Goal: Complete application form

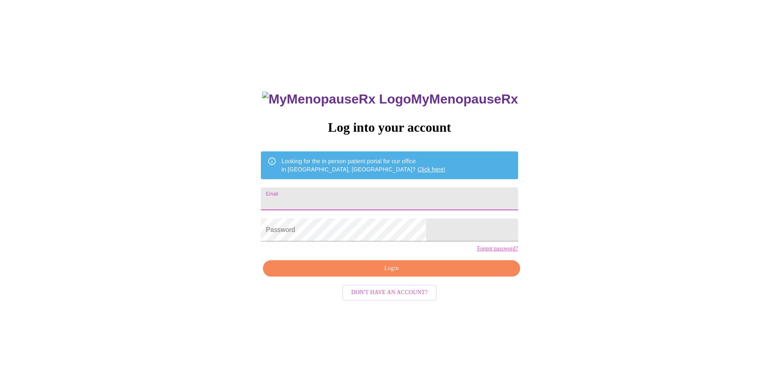
click at [334, 198] on input "Email" at bounding box center [389, 198] width 257 height 23
type input "[EMAIL_ADDRESS][DOMAIN_NAME]"
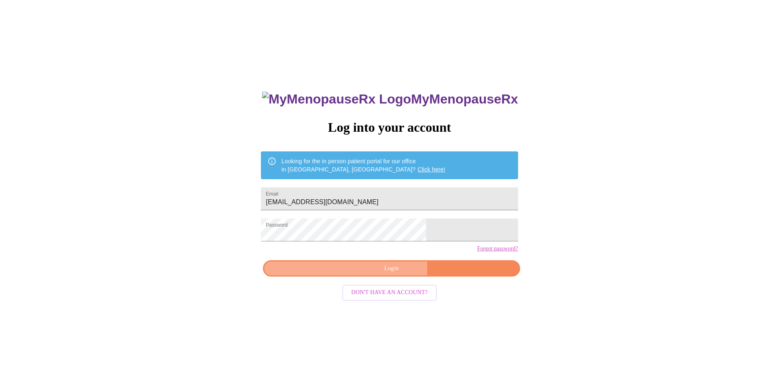
click at [377, 274] on span "Login" at bounding box center [391, 268] width 238 height 10
click at [392, 274] on span "Login" at bounding box center [391, 268] width 238 height 10
click at [384, 274] on span "Login" at bounding box center [391, 268] width 238 height 10
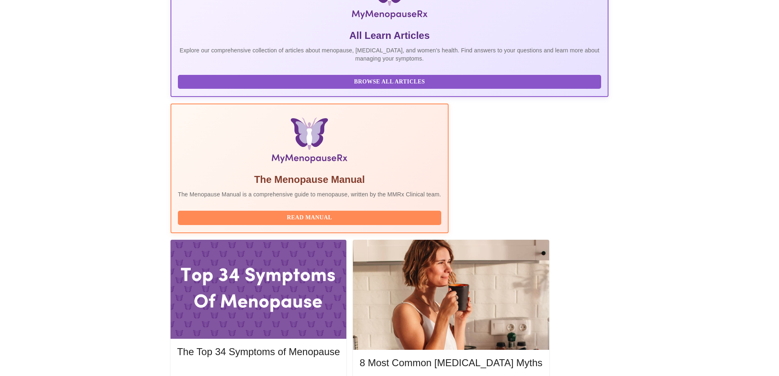
scroll to position [205, 0]
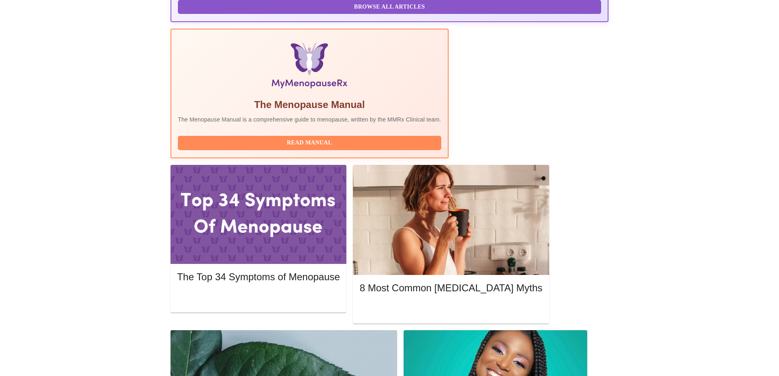
scroll to position [245, 0]
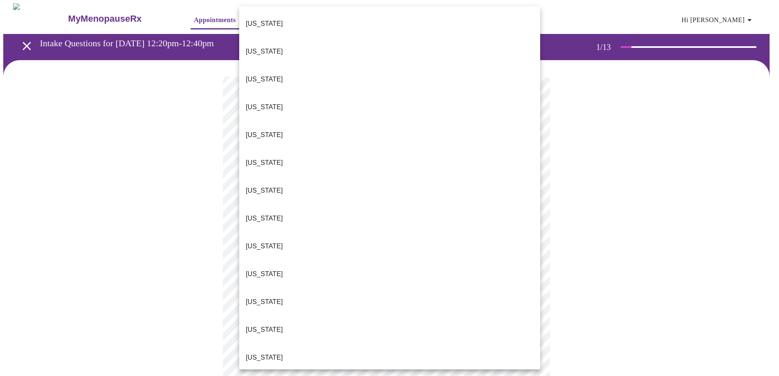
click at [296, 179] on body "MyMenopauseRx Appointments Messaging Labs Uploads Medications Community Refer a…" at bounding box center [389, 376] width 773 height 747
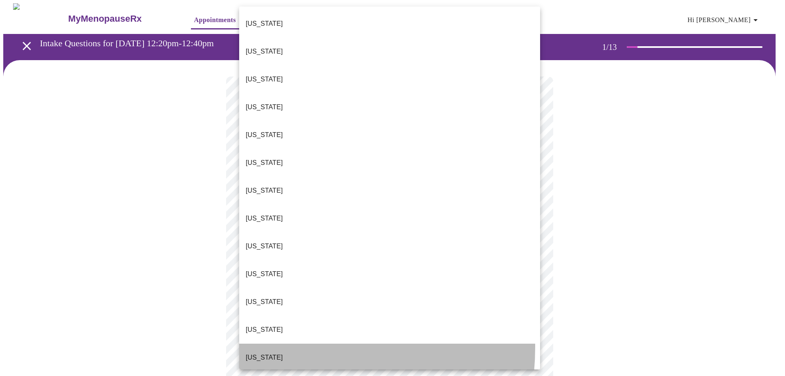
click at [266, 344] on li "[US_STATE]" at bounding box center [389, 358] width 301 height 28
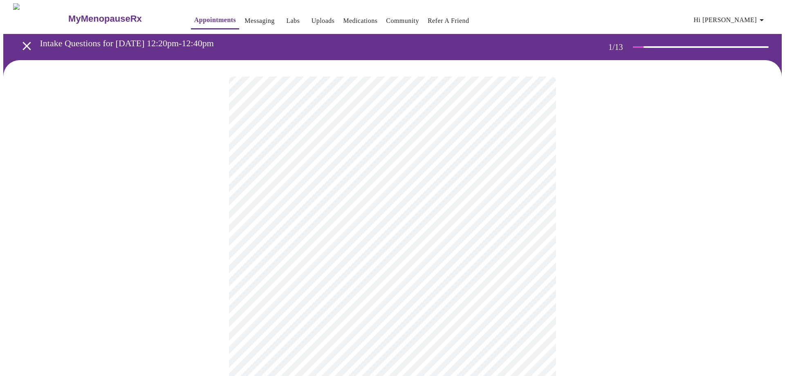
click at [285, 242] on body "MyMenopauseRx Appointments Messaging Labs Uploads Medications Community Refer a…" at bounding box center [392, 374] width 779 height 742
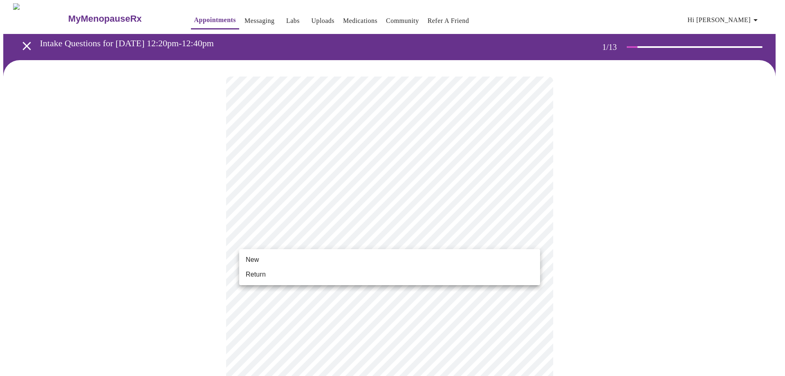
click at [279, 272] on li "Return" at bounding box center [389, 274] width 301 height 15
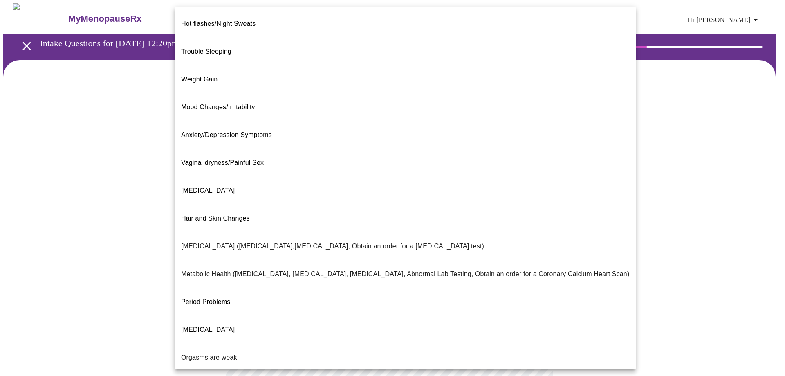
click at [309, 168] on body "MyMenopauseRx Appointments Messaging Labs Uploads Medications Community Refer a…" at bounding box center [392, 249] width 779 height 492
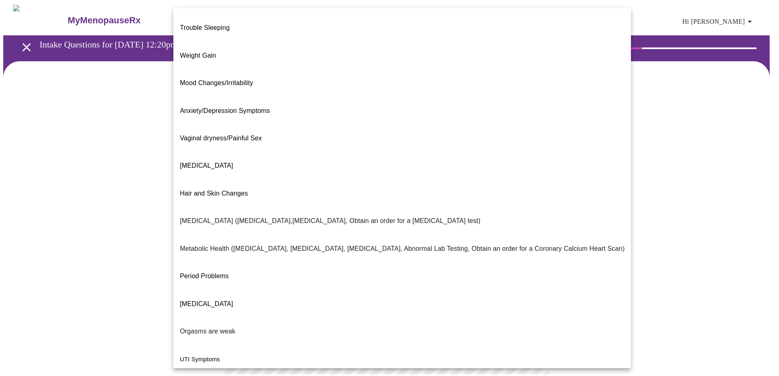
scroll to position [48, 0]
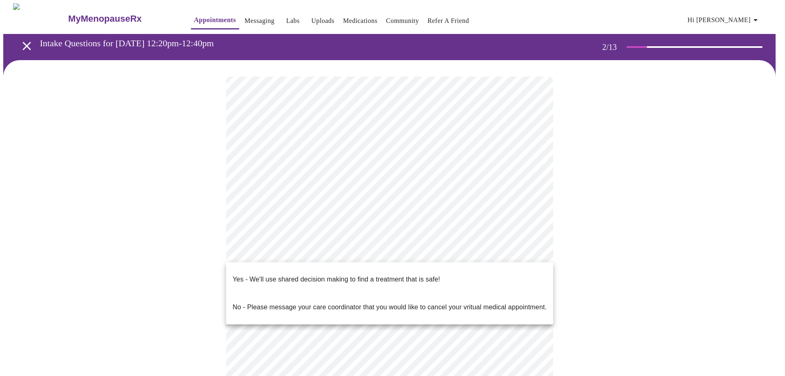
click at [301, 251] on body "MyMenopauseRx Appointments Messaging Labs Uploads Medications Community Refer a…" at bounding box center [392, 246] width 779 height 487
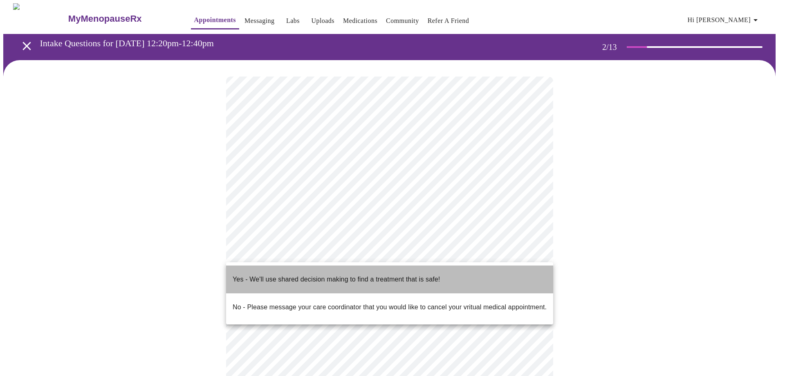
click at [263, 275] on p "Yes - We'll use shared decision making to find a treatment that is safe!" at bounding box center [336, 279] width 207 height 10
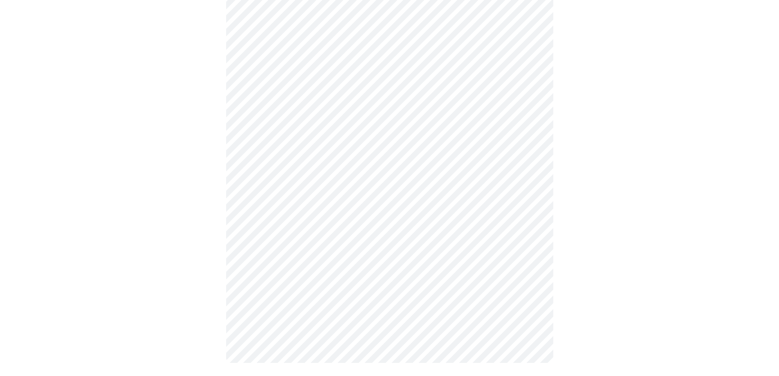
scroll to position [0, 0]
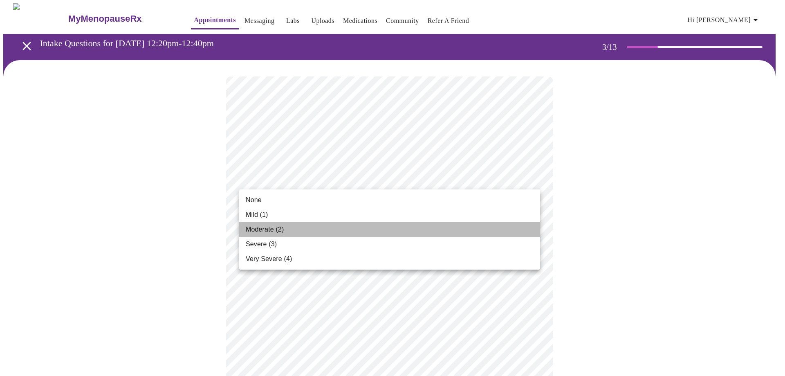
drag, startPoint x: 268, startPoint y: 228, endPoint x: 293, endPoint y: 237, distance: 26.3
click at [268, 228] on span "Moderate (2)" at bounding box center [265, 230] width 38 height 10
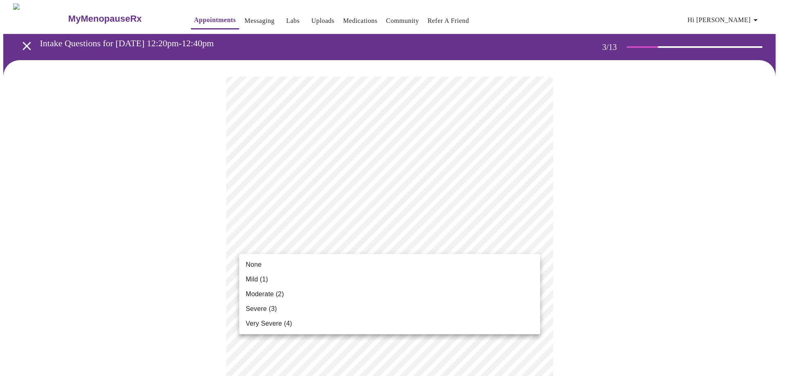
click at [281, 279] on li "Mild (1)" at bounding box center [389, 279] width 301 height 15
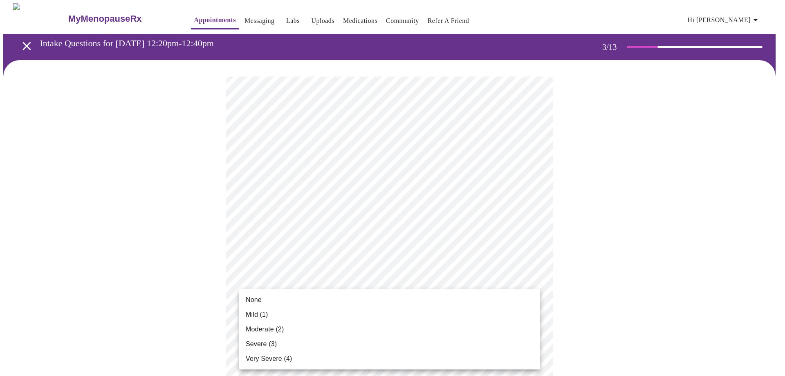
click at [300, 314] on li "Mild (1)" at bounding box center [389, 314] width 301 height 15
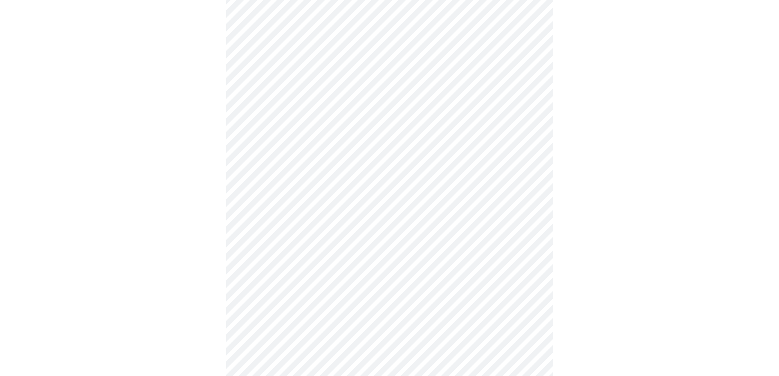
scroll to position [82, 0]
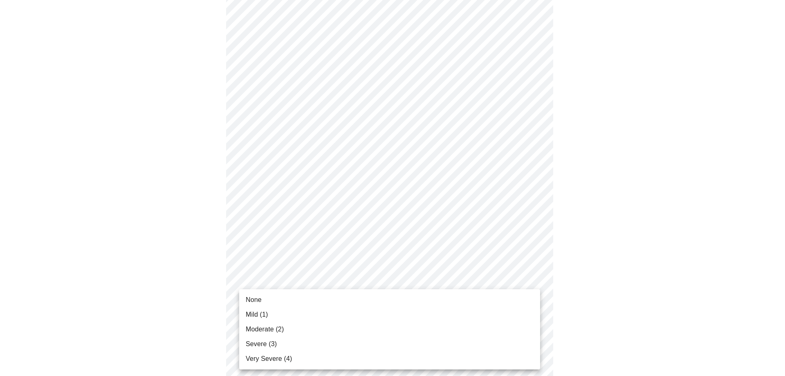
click at [283, 314] on li "Mild (1)" at bounding box center [389, 314] width 301 height 15
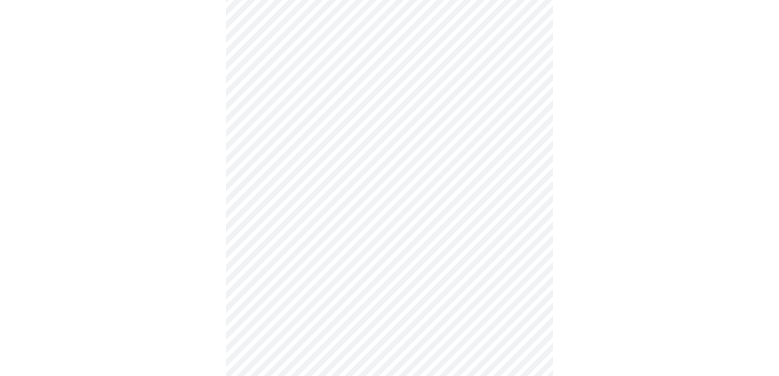
scroll to position [164, 0]
click at [301, 263] on body "MyMenopauseRx Appointments Messaging Labs Uploads Medications Community Refer a…" at bounding box center [392, 361] width 779 height 1042
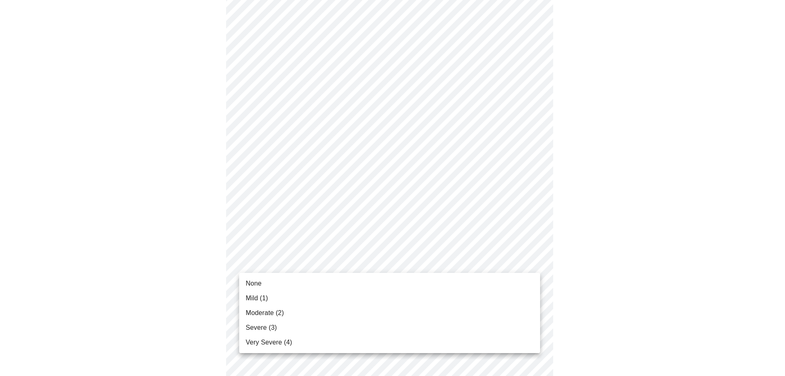
click at [269, 317] on span "Moderate (2)" at bounding box center [265, 313] width 38 height 10
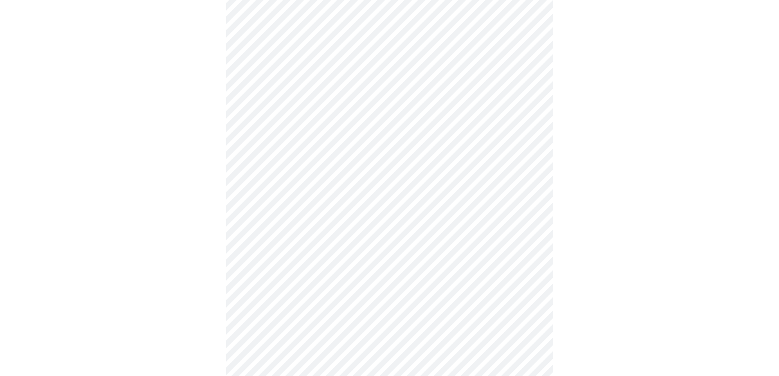
scroll to position [205, 0]
click at [299, 276] on body "MyMenopauseRx Appointments Messaging Labs Uploads Medications Community Refer a…" at bounding box center [392, 314] width 779 height 1031
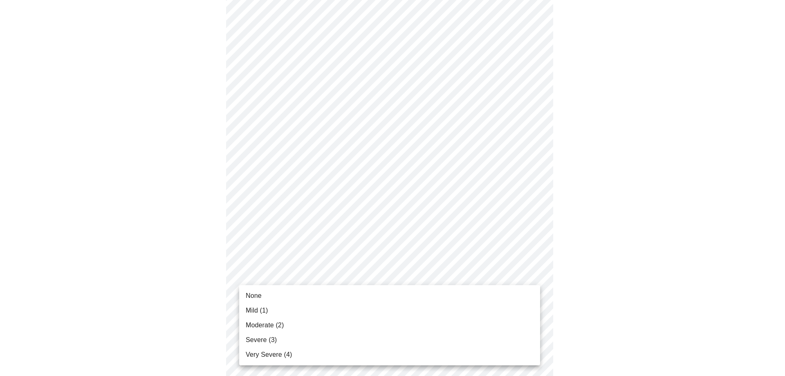
click at [272, 325] on span "Moderate (2)" at bounding box center [265, 325] width 38 height 10
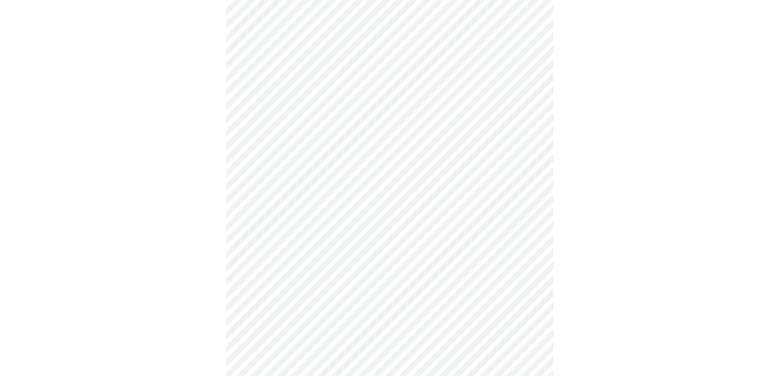
scroll to position [286, 0]
click at [289, 254] on body "MyMenopauseRx Appointments Messaging Labs Uploads Medications Community Refer a…" at bounding box center [392, 226] width 779 height 1019
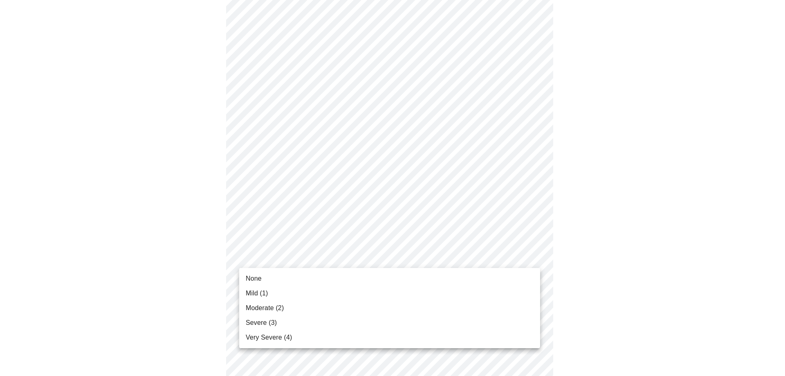
click at [270, 310] on span "Moderate (2)" at bounding box center [265, 308] width 38 height 10
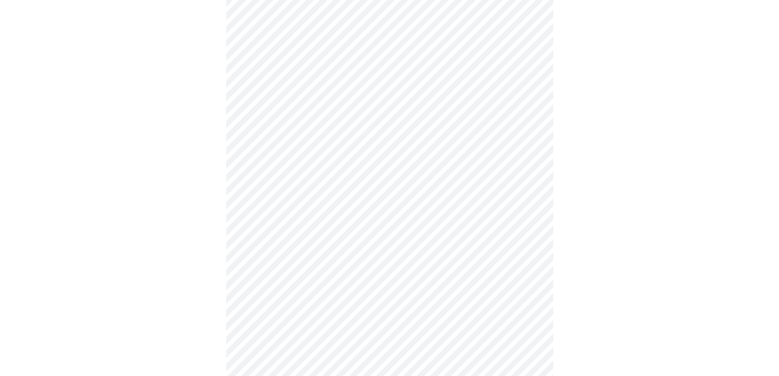
scroll to position [327, 0]
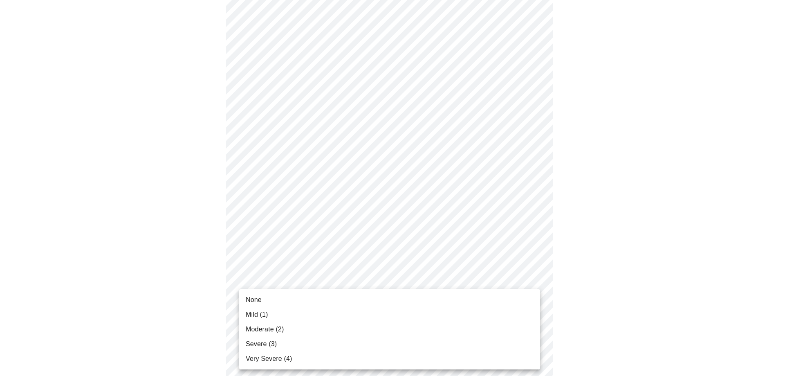
click at [289, 280] on body "MyMenopauseRx Appointments Messaging Labs Uploads Medications Community Refer a…" at bounding box center [392, 180] width 779 height 1008
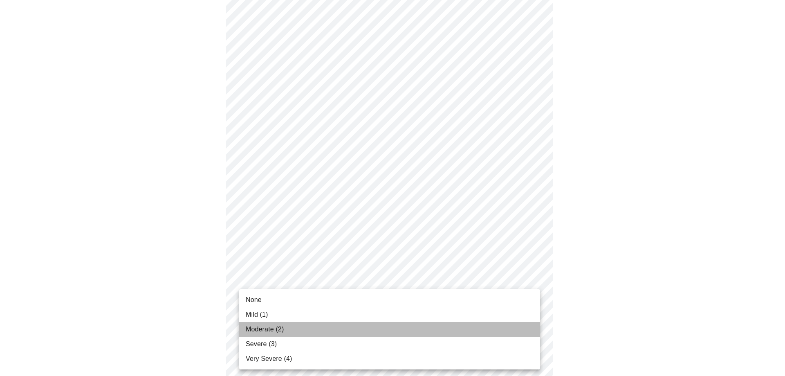
click at [265, 328] on span "Moderate (2)" at bounding box center [265, 329] width 38 height 10
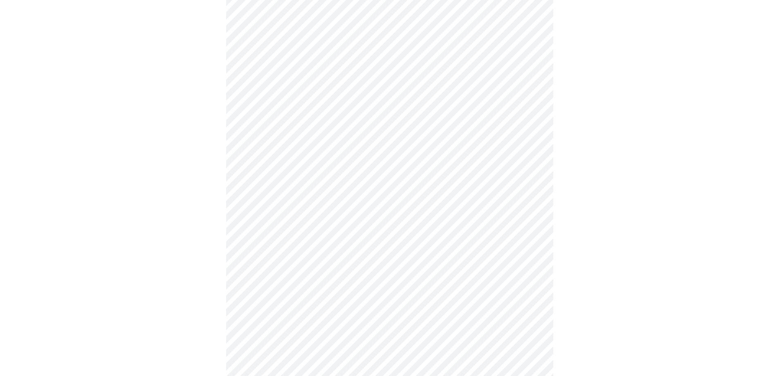
scroll to position [409, 0]
click at [288, 264] on body "MyMenopauseRx Appointments Messaging Labs Uploads Medications Community Refer a…" at bounding box center [392, 92] width 779 height 996
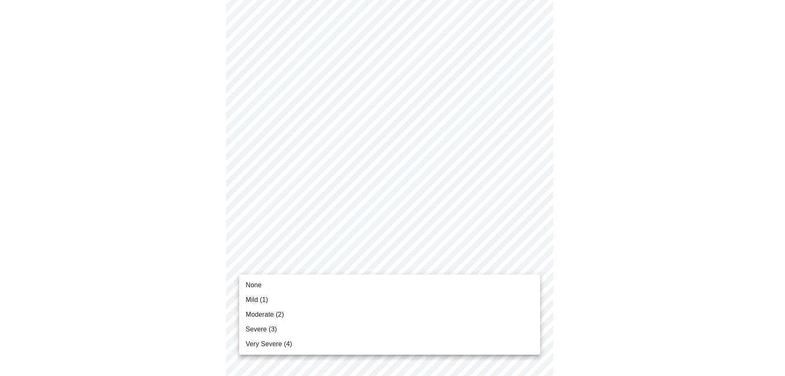
click at [267, 298] on span "Mild (1)" at bounding box center [257, 300] width 22 height 10
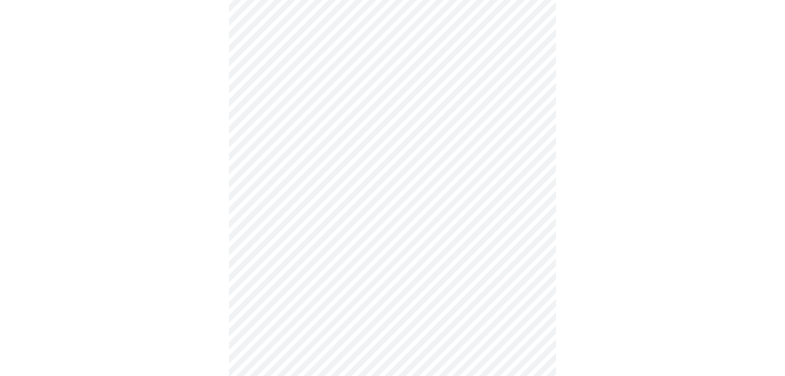
click at [279, 328] on body "MyMenopauseRx Appointments Messaging Labs Uploads Medications Community Refer a…" at bounding box center [392, 86] width 779 height 985
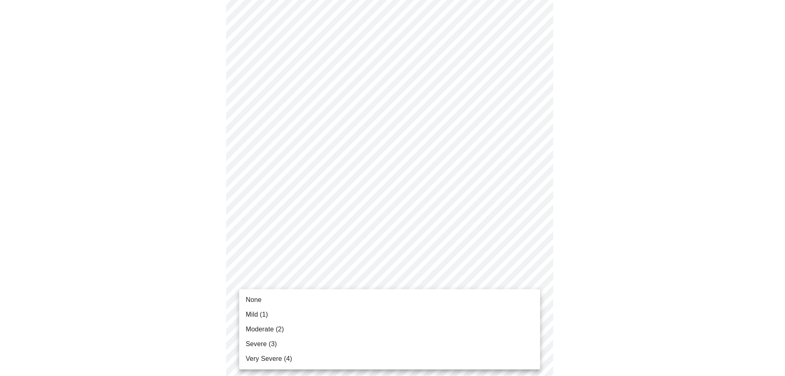
click at [274, 328] on span "Moderate (2)" at bounding box center [265, 329] width 38 height 10
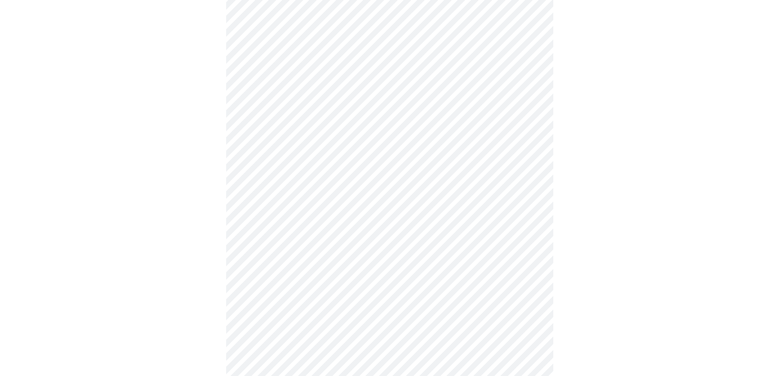
scroll to position [532, 0]
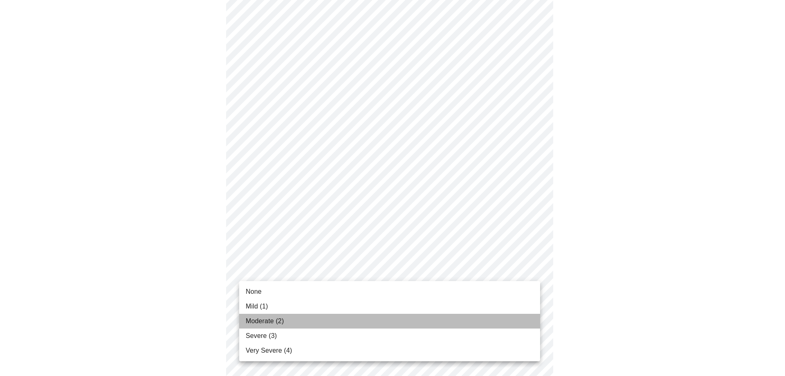
click at [263, 317] on span "Moderate (2)" at bounding box center [265, 321] width 38 height 10
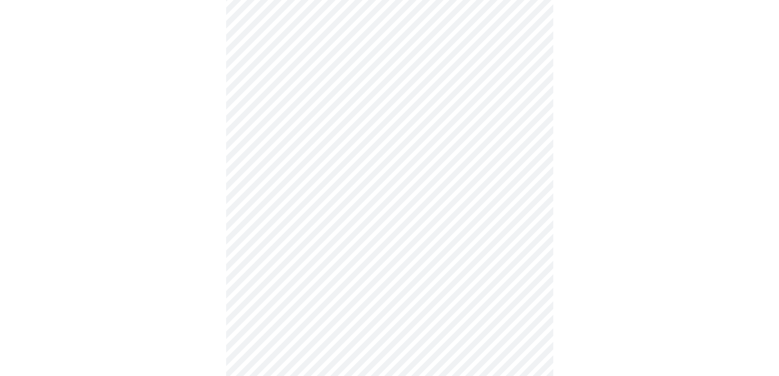
scroll to position [245, 0]
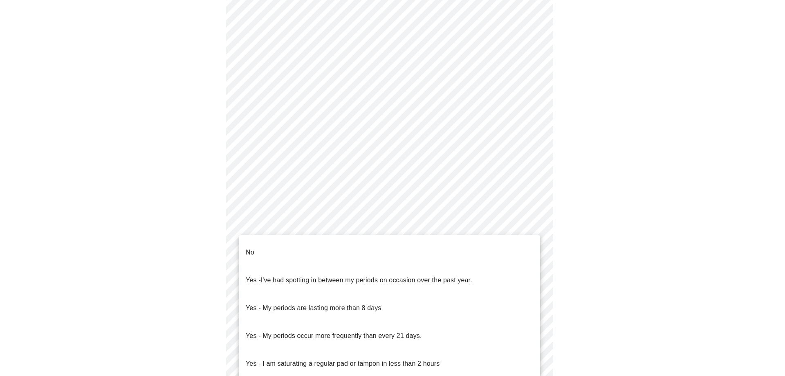
click at [313, 253] on body "MyMenopauseRx Appointments Messaging Labs Uploads Medications Community Refer a…" at bounding box center [392, 161] width 779 height 807
click at [283, 219] on div at bounding box center [392, 188] width 785 height 376
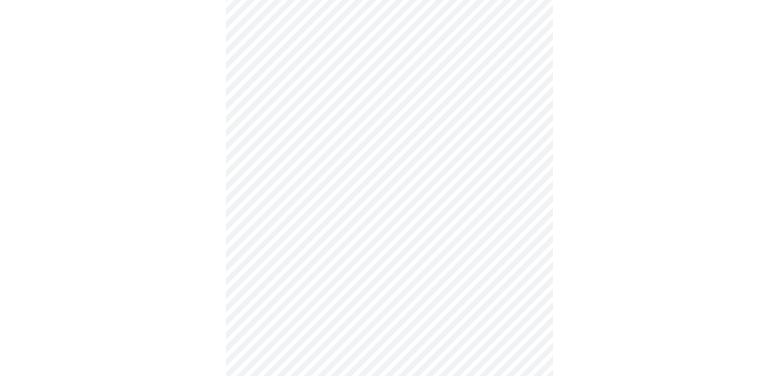
scroll to position [286, 0]
click at [531, 215] on body "MyMenopauseRx Appointments Messaging Labs Uploads Medications Community Refer a…" at bounding box center [392, 120] width 779 height 807
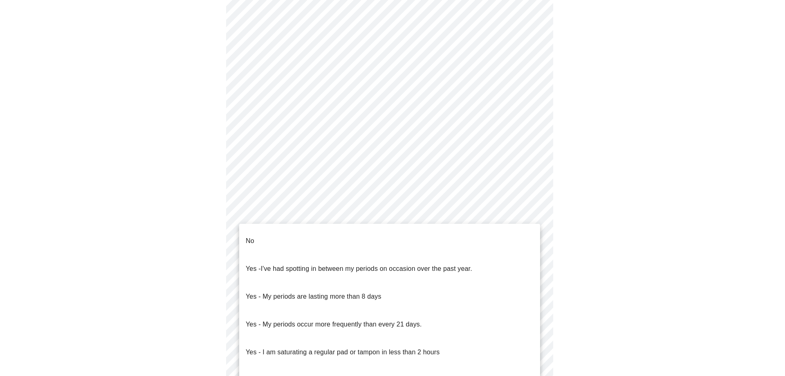
click at [382, 235] on li "No" at bounding box center [389, 241] width 301 height 28
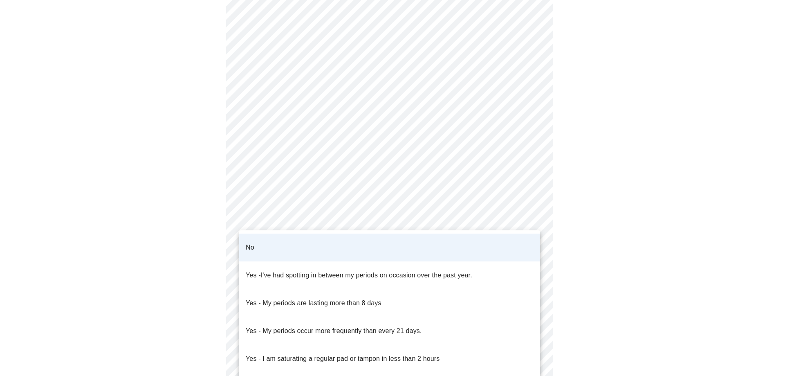
click at [395, 219] on body "MyMenopauseRx Appointments Messaging Labs Uploads Medications Community Refer a…" at bounding box center [392, 118] width 779 height 803
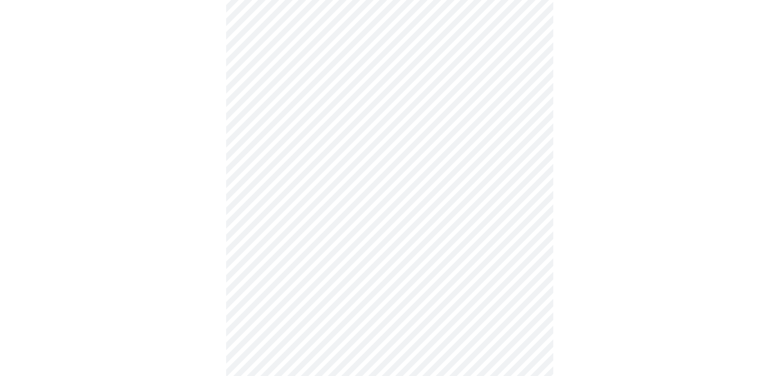
scroll to position [368, 0]
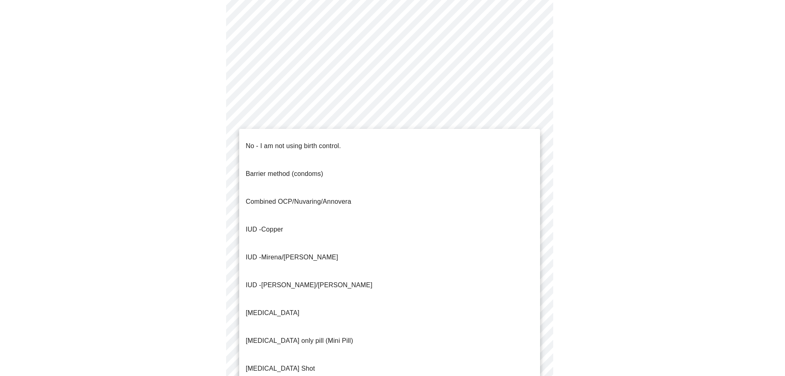
click at [320, 191] on body "MyMenopauseRx Appointments Messaging Labs Uploads Medications Community Refer a…" at bounding box center [392, 36] width 779 height 803
click at [315, 141] on p "No - I am not using birth control." at bounding box center [293, 146] width 95 height 10
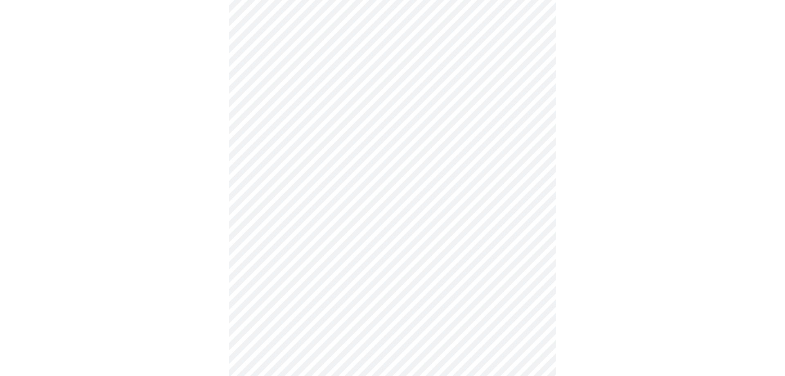
click at [312, 253] on body "MyMenopauseRx Appointments Messaging Labs Uploads Medications Community Refer a…" at bounding box center [392, 34] width 779 height 798
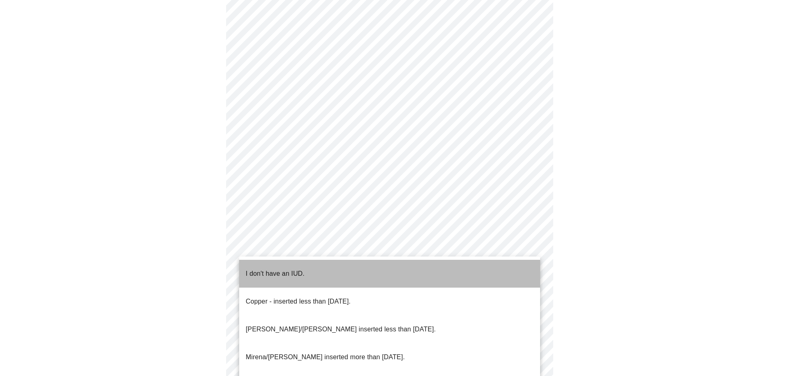
drag, startPoint x: 292, startPoint y: 268, endPoint x: 297, endPoint y: 286, distance: 19.6
click at [291, 269] on p "I don't have an IUD." at bounding box center [275, 274] width 59 height 10
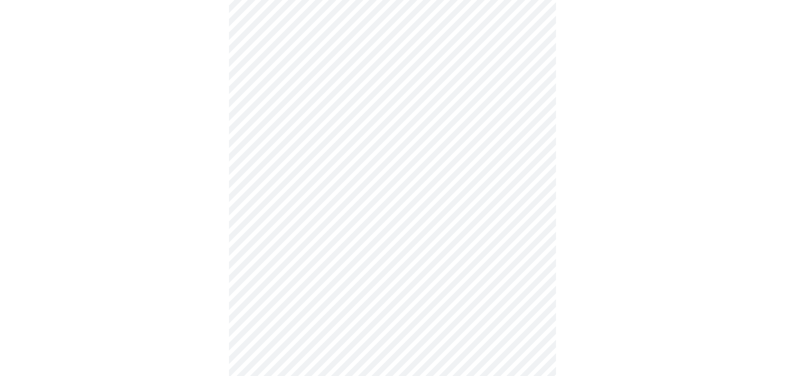
click at [301, 312] on body "MyMenopauseRx Appointments Messaging Labs Uploads Medications Community Refer a…" at bounding box center [392, 31] width 779 height 793
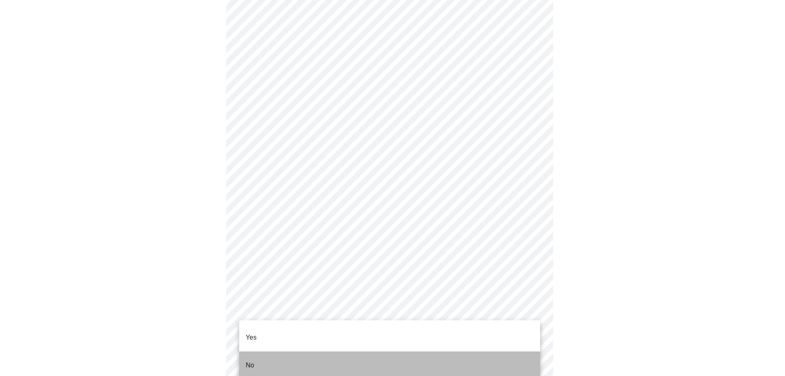
drag, startPoint x: 271, startPoint y: 354, endPoint x: 286, endPoint y: 327, distance: 31.5
click at [270, 353] on li "No" at bounding box center [389, 365] width 301 height 28
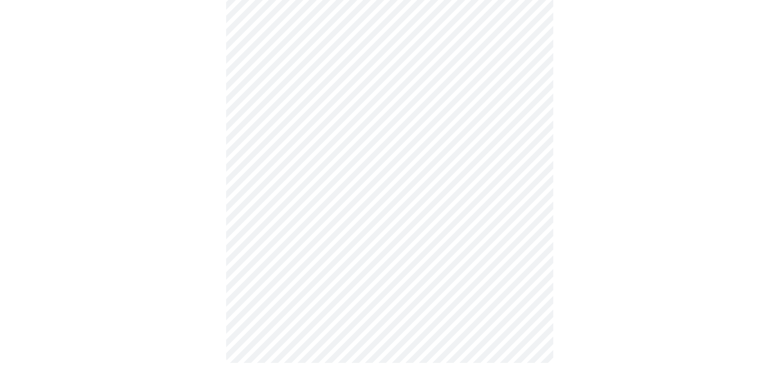
scroll to position [0, 0]
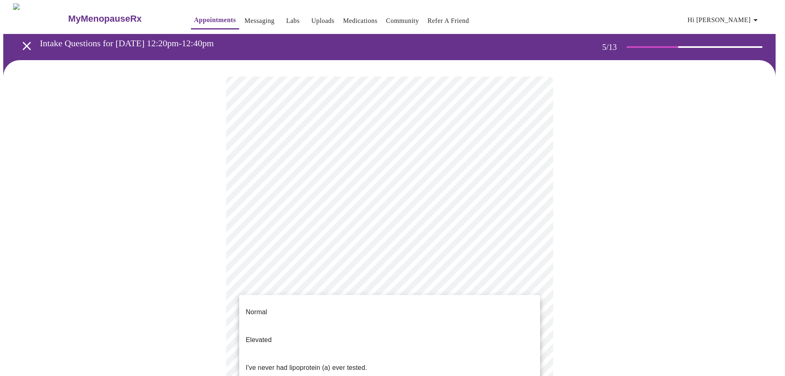
click at [322, 283] on body "MyMenopauseRx Appointments Messaging Labs Uploads Medications Community Refer a…" at bounding box center [392, 305] width 779 height 605
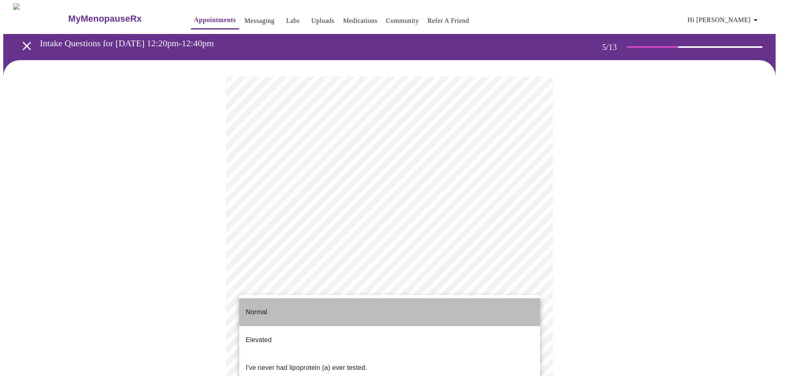
click at [288, 308] on li "Normal" at bounding box center [389, 312] width 301 height 28
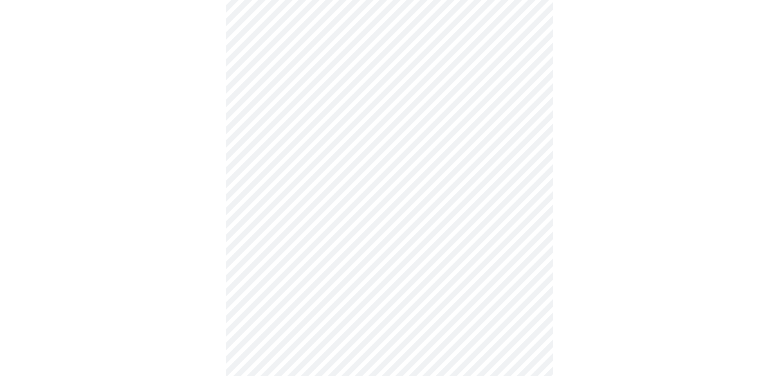
scroll to position [2025, 0]
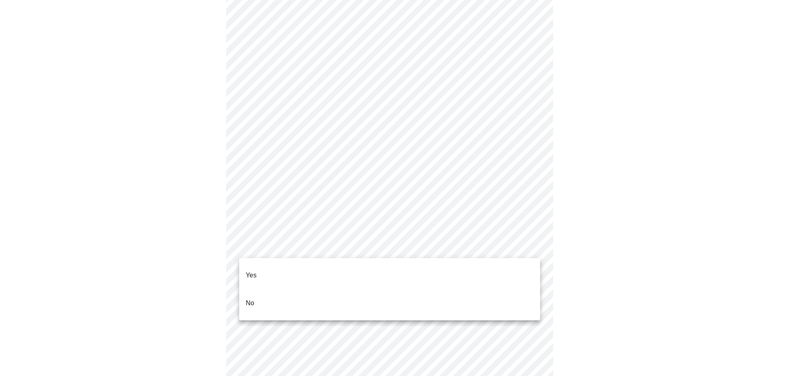
click at [272, 289] on li "No" at bounding box center [389, 303] width 301 height 28
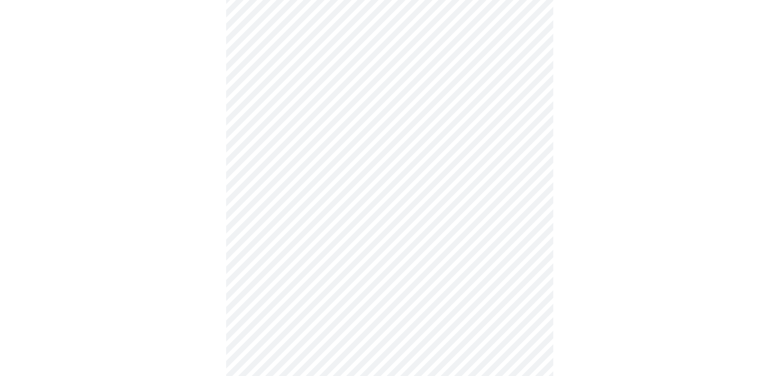
scroll to position [614, 0]
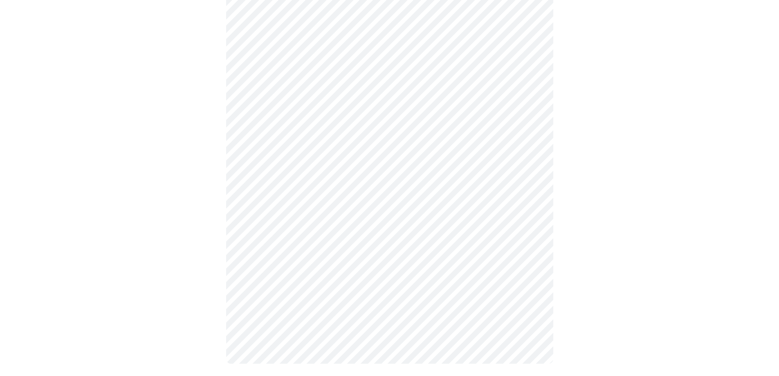
scroll to position [376, 0]
